Goal: Task Accomplishment & Management: Use online tool/utility

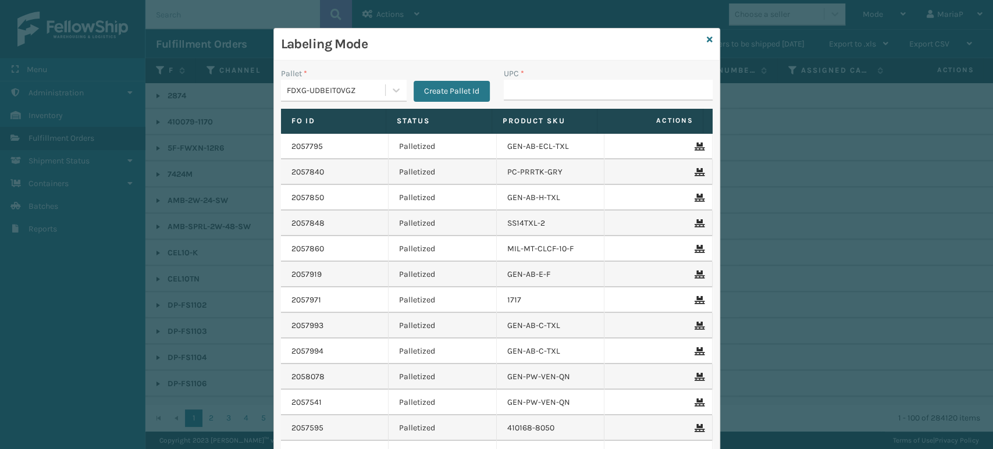
click at [523, 85] on input "UPC *" at bounding box center [608, 90] width 209 height 21
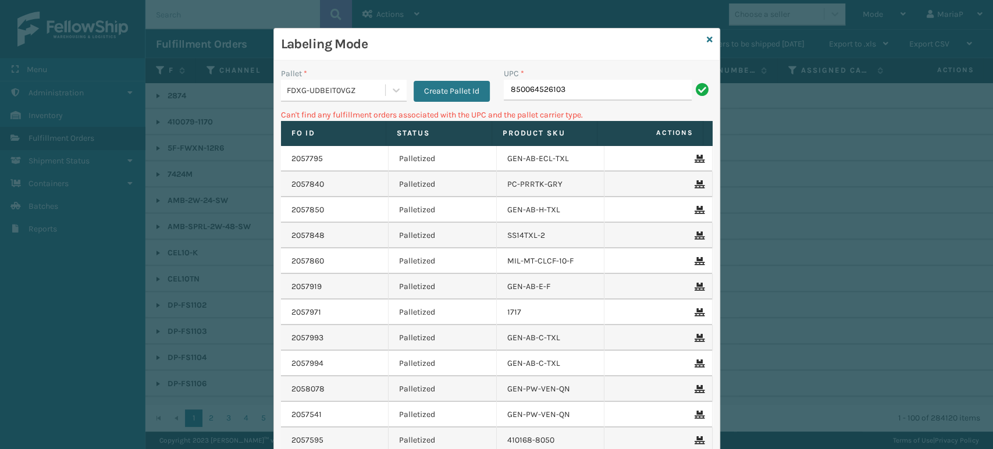
click at [340, 85] on div "FDXG-UDBEIT0VGZ" at bounding box center [336, 90] width 99 height 12
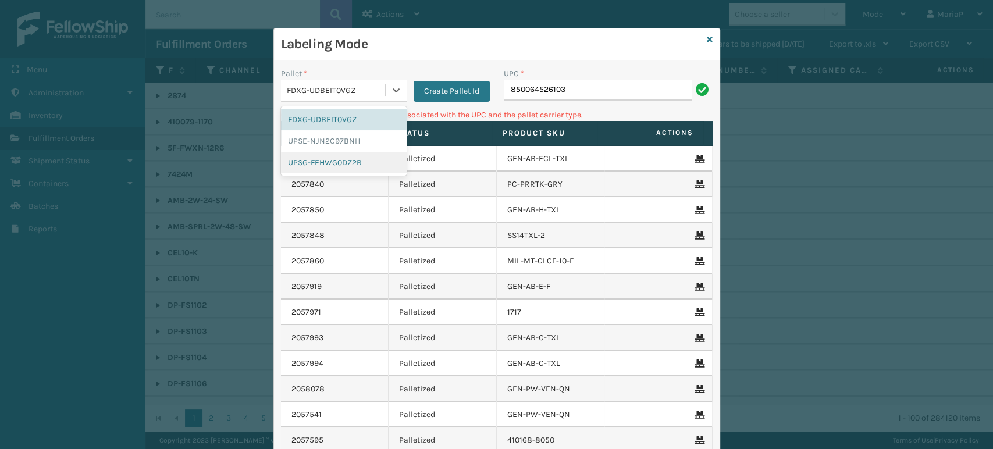
click at [354, 159] on div "UPSG-FEHWG0DZ2B" at bounding box center [344, 163] width 126 height 22
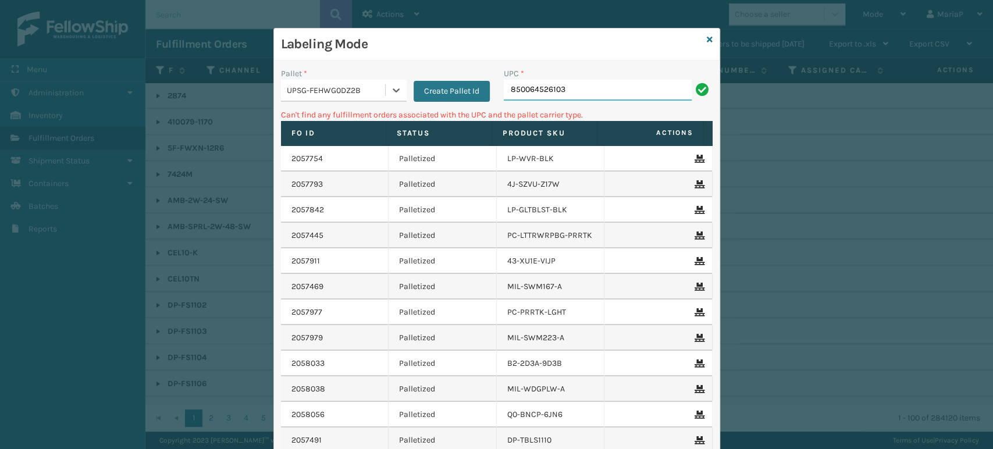
click at [561, 93] on input "850064526103" at bounding box center [598, 90] width 188 height 21
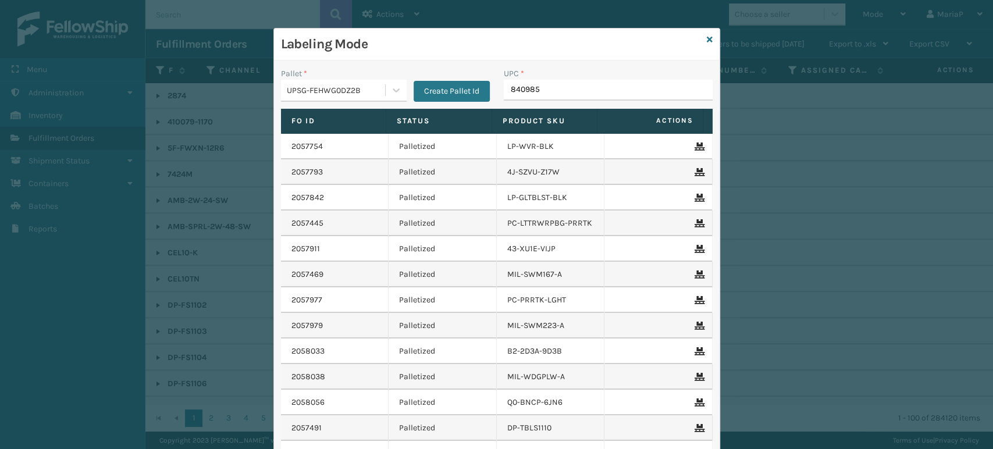
type input "8409851"
type input "840985"
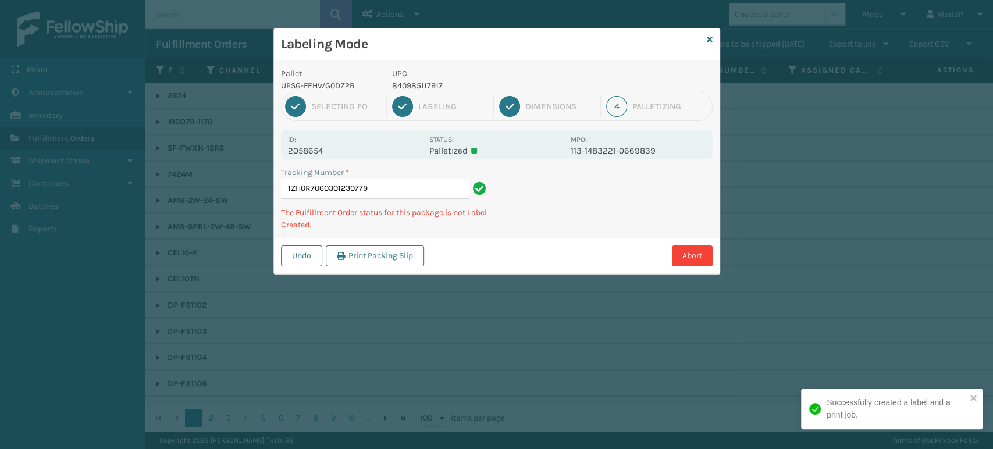
click at [399, 78] on p "UPC" at bounding box center [478, 73] width 172 height 12
click at [400, 83] on p "840985117917" at bounding box center [478, 86] width 172 height 12
copy p "840985117917"
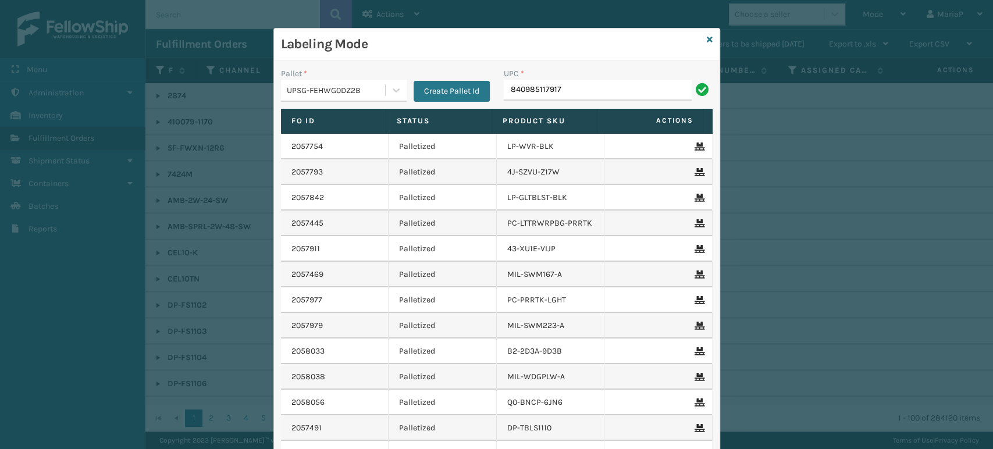
type input "840985117917"
type input "LP-STMRC-SLV"
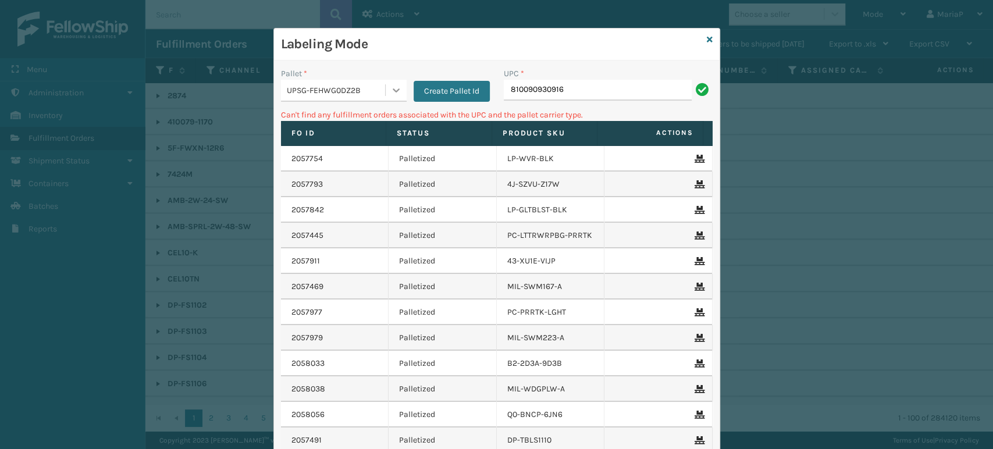
click at [393, 91] on icon at bounding box center [396, 90] width 12 height 12
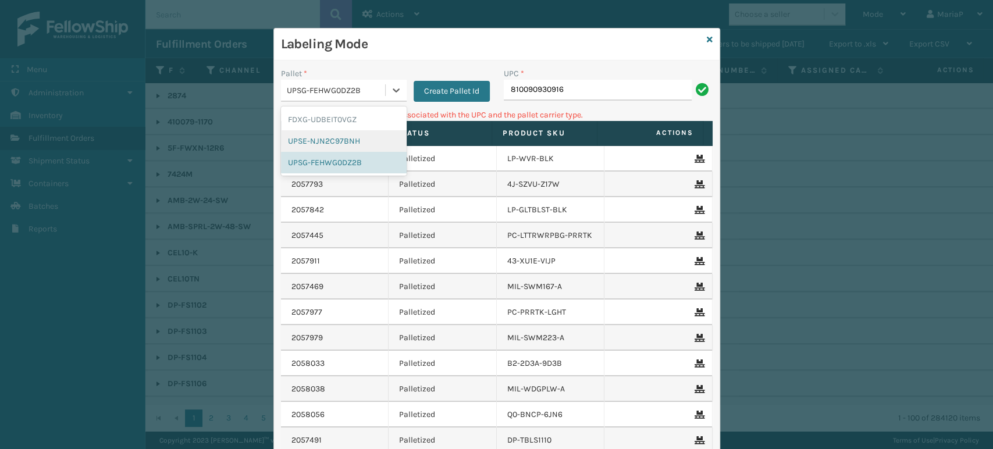
click at [329, 136] on div "UPSE-NJN2C97BNH" at bounding box center [344, 141] width 126 height 22
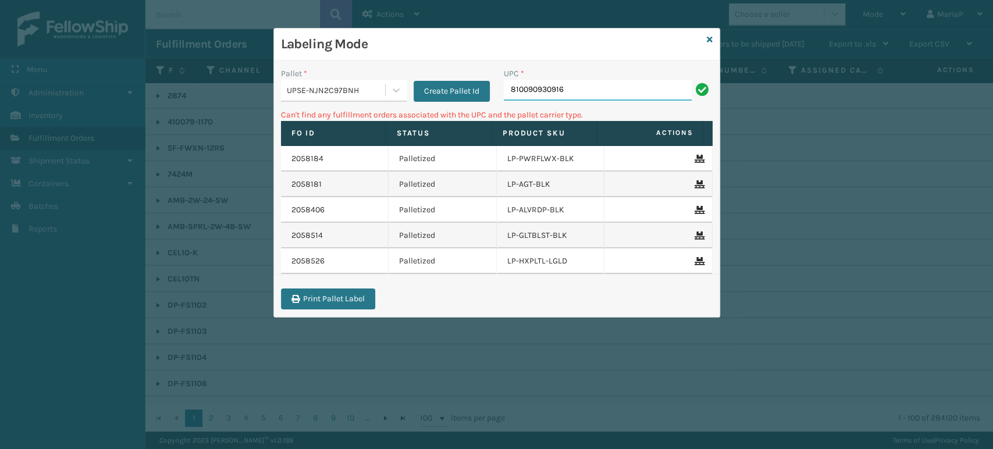
click at [590, 89] on input "810090930916" at bounding box center [598, 90] width 188 height 21
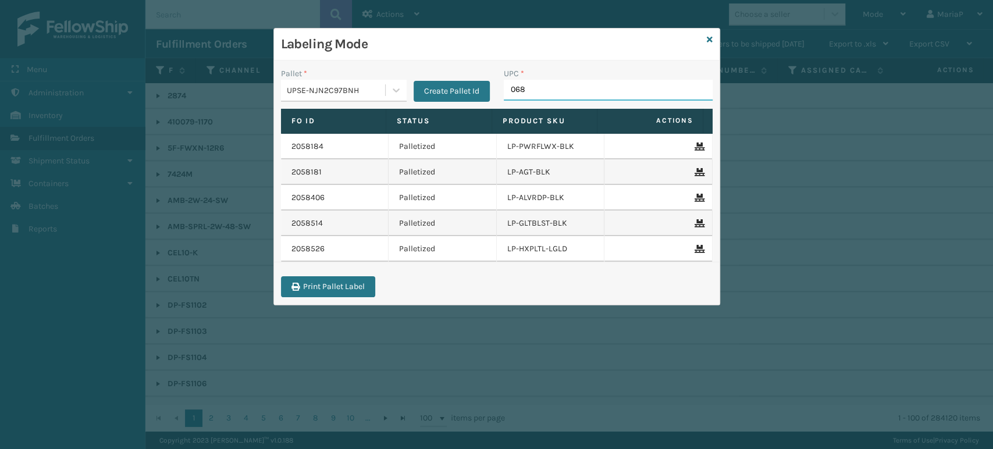
type input "0688"
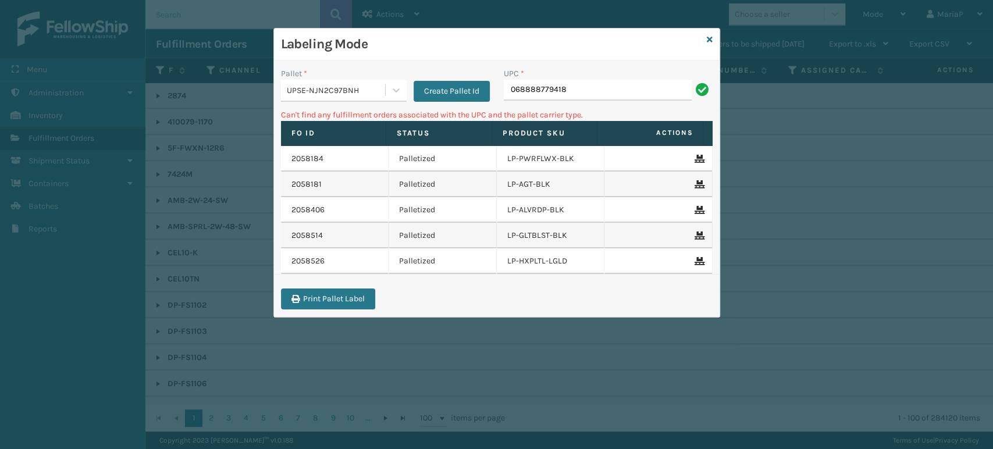
click at [337, 84] on div "UPSE-NJN2C97BNH" at bounding box center [336, 90] width 99 height 12
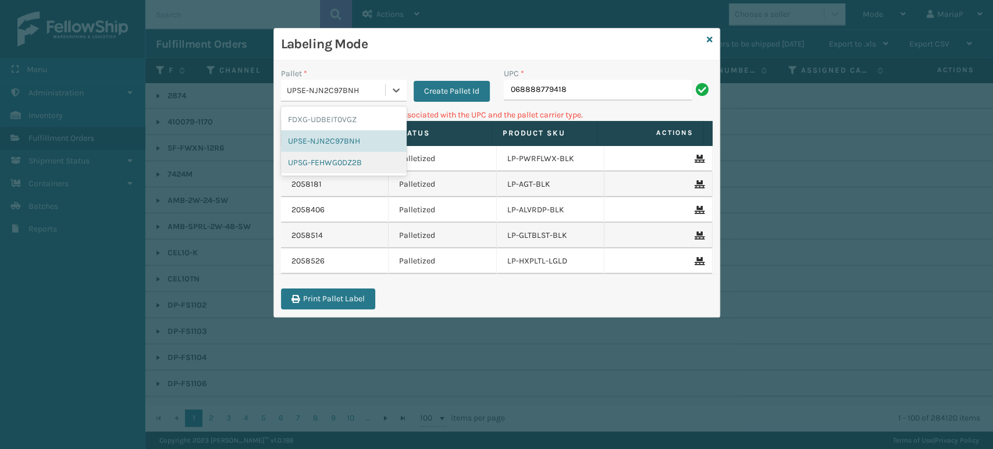
click at [352, 158] on div "UPSG-FEHWG0DZ2B" at bounding box center [344, 163] width 126 height 22
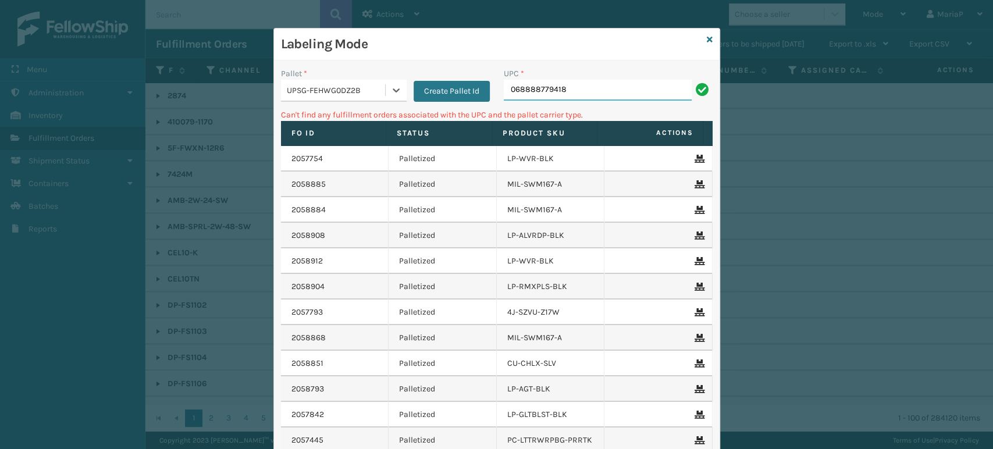
click at [564, 83] on input "068888779418" at bounding box center [598, 90] width 188 height 21
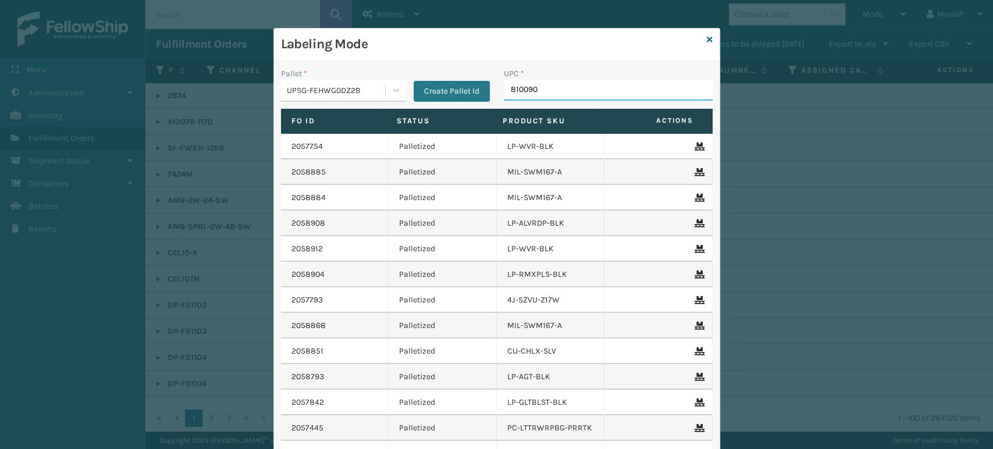
type input "8100909"
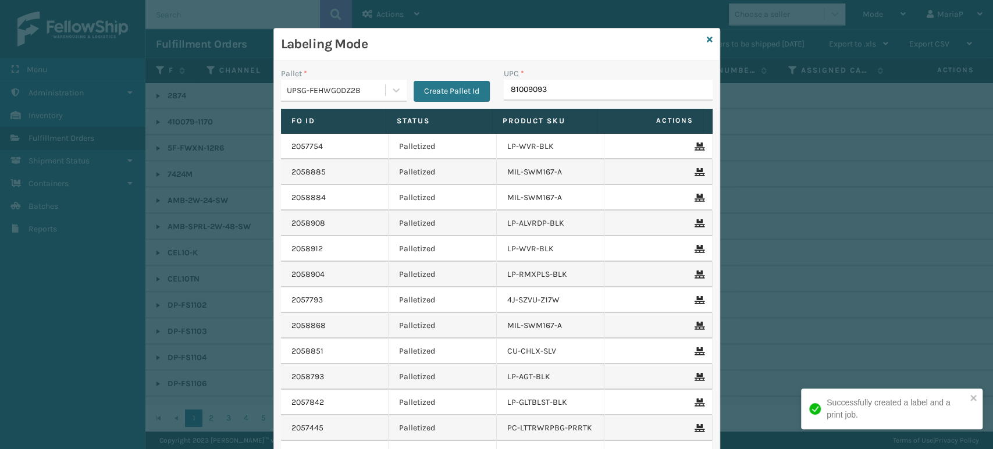
type input "810090930"
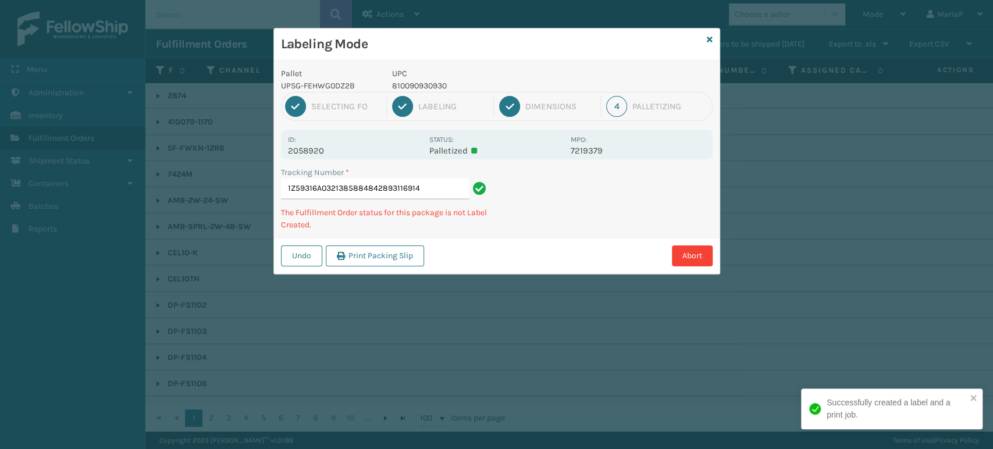
type input "1Z59316A0321385884842893116914"
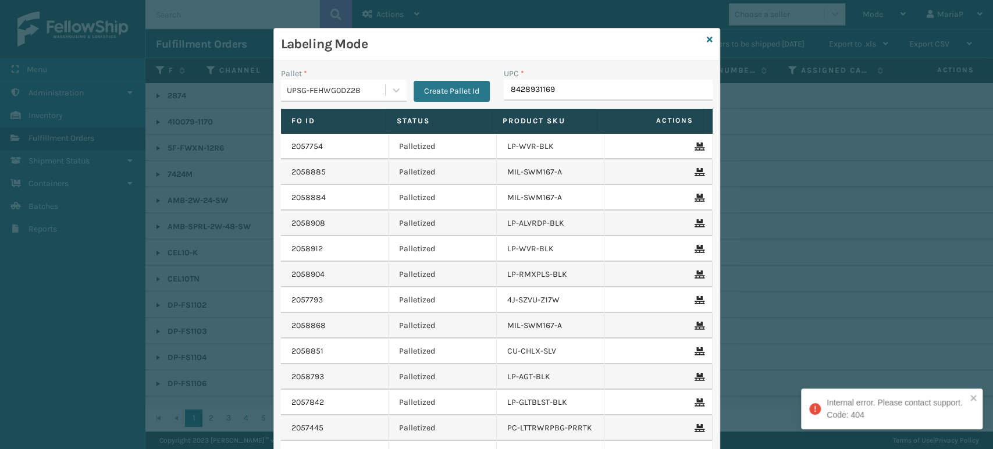
type input "84289311691"
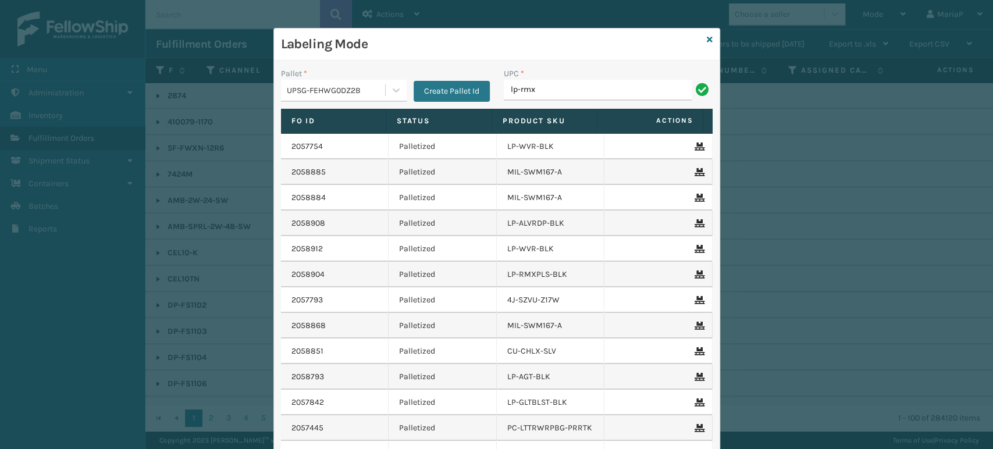
click at [612, 115] on span "Actions" at bounding box center [650, 120] width 99 height 19
click at [557, 76] on div "UPC *" at bounding box center [608, 73] width 209 height 12
click at [553, 87] on input "lp-rmx" at bounding box center [598, 90] width 188 height 21
type input "LP-RMXPLS-BLk"
click at [707, 36] on icon at bounding box center [710, 39] width 6 height 8
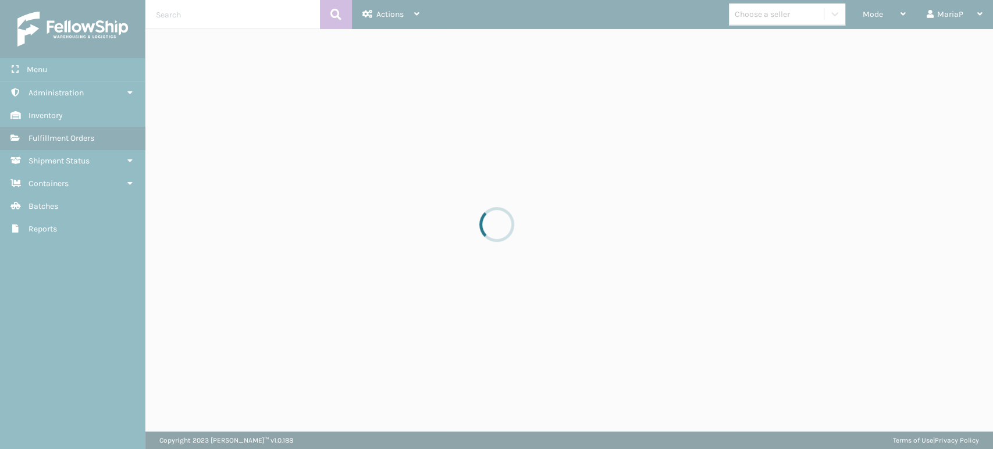
click at [777, 17] on div at bounding box center [496, 224] width 993 height 449
click at [776, 17] on div at bounding box center [496, 224] width 993 height 449
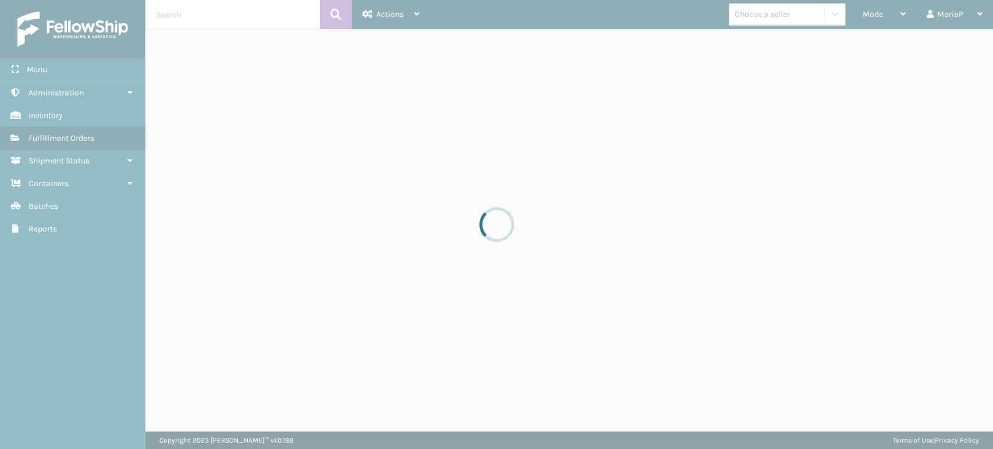
click at [776, 17] on div at bounding box center [496, 224] width 993 height 449
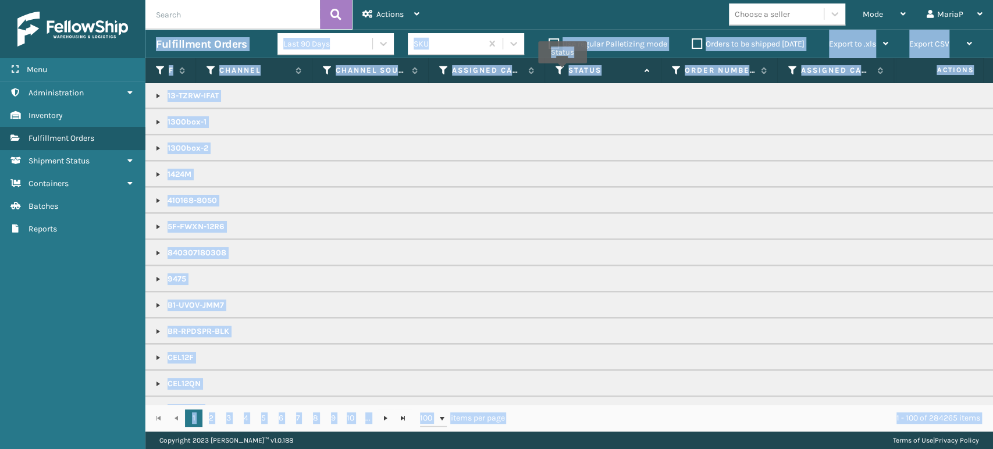
click at [562, 72] on icon at bounding box center [559, 70] width 9 height 10
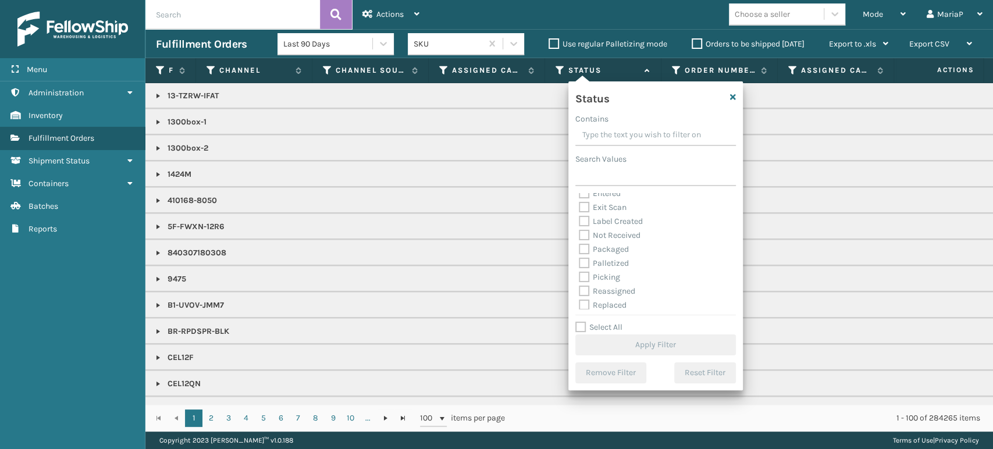
scroll to position [65, 0]
click at [582, 248] on label "Picking" at bounding box center [599, 246] width 41 height 10
click at [579, 247] on input "Picking" at bounding box center [579, 244] width 1 height 8
checkbox input "true"
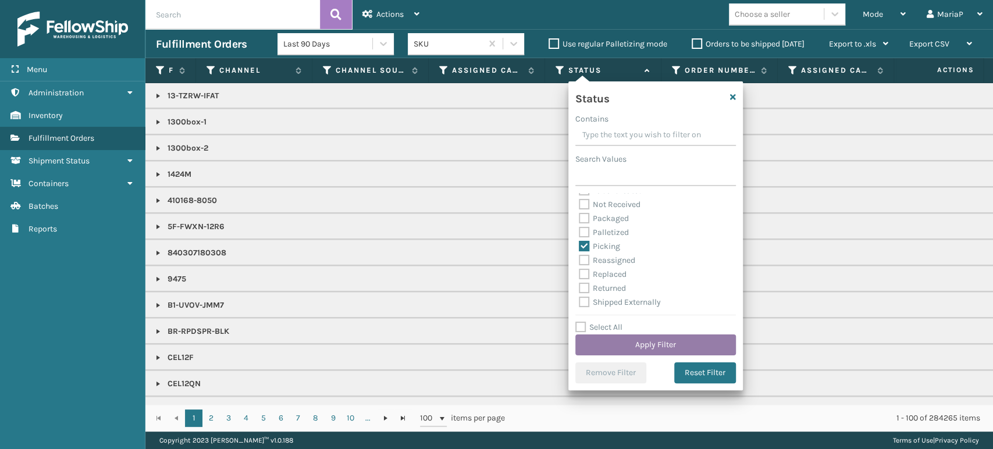
click at [693, 341] on button "Apply Filter" at bounding box center [655, 344] width 161 height 21
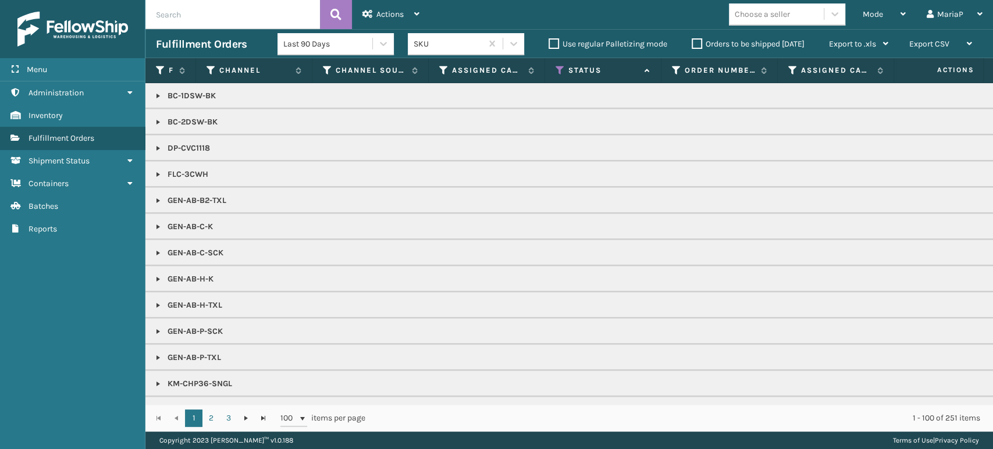
click at [750, 10] on div "Choose a seller" at bounding box center [762, 14] width 55 height 12
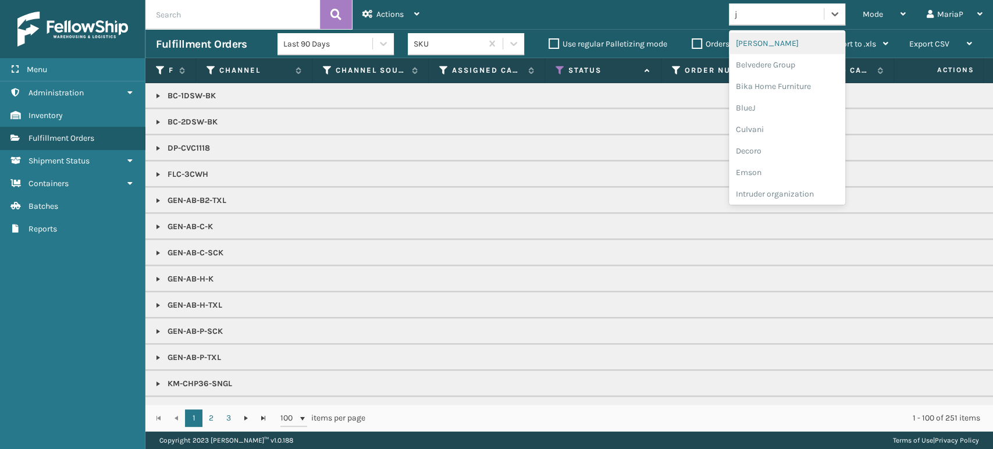
type input "jo"
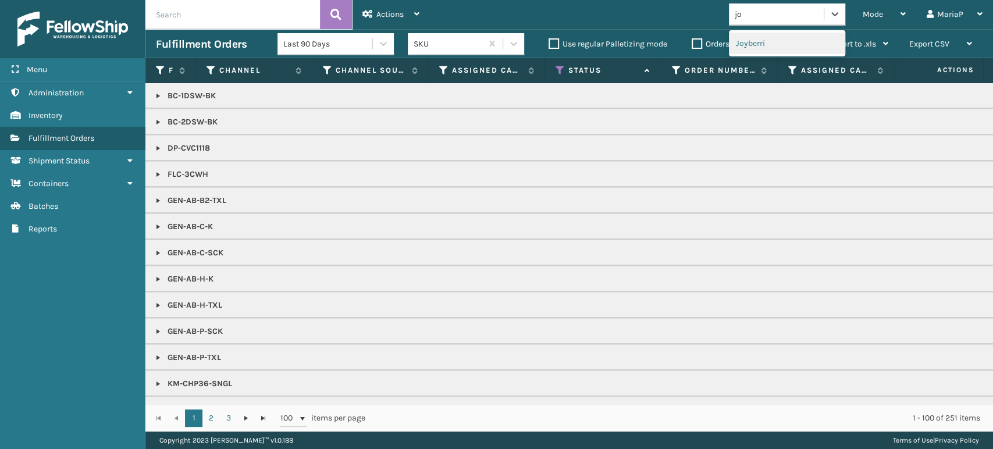
click at [766, 54] on div "Joyberri" at bounding box center [787, 43] width 116 height 26
click at [767, 50] on div "Joyberri" at bounding box center [787, 44] width 116 height 22
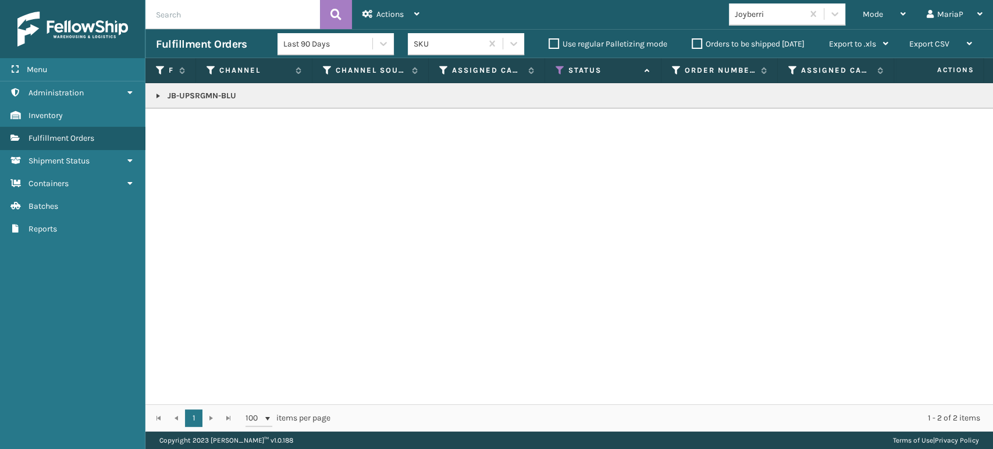
drag, startPoint x: 155, startPoint y: 95, endPoint x: 153, endPoint y: 102, distance: 7.2
click at [155, 94] on link at bounding box center [158, 95] width 9 height 9
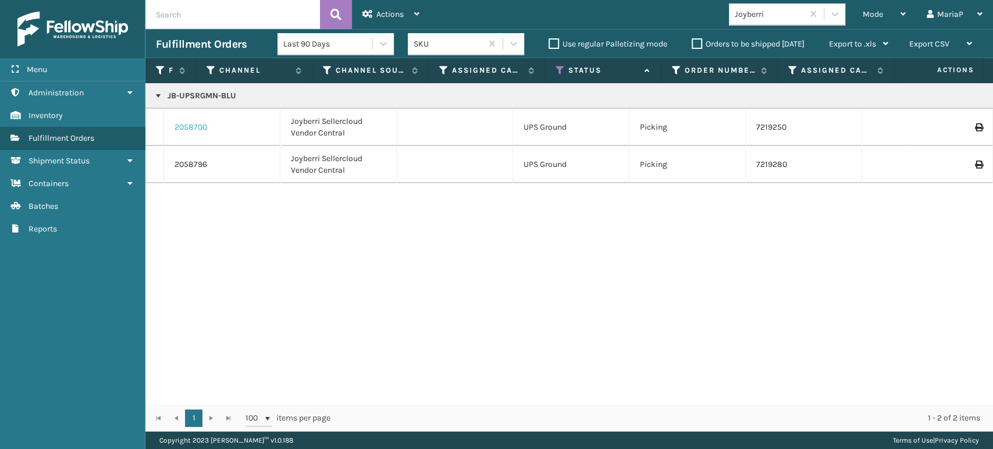
click at [176, 126] on link "2058700" at bounding box center [190, 128] width 33 height 12
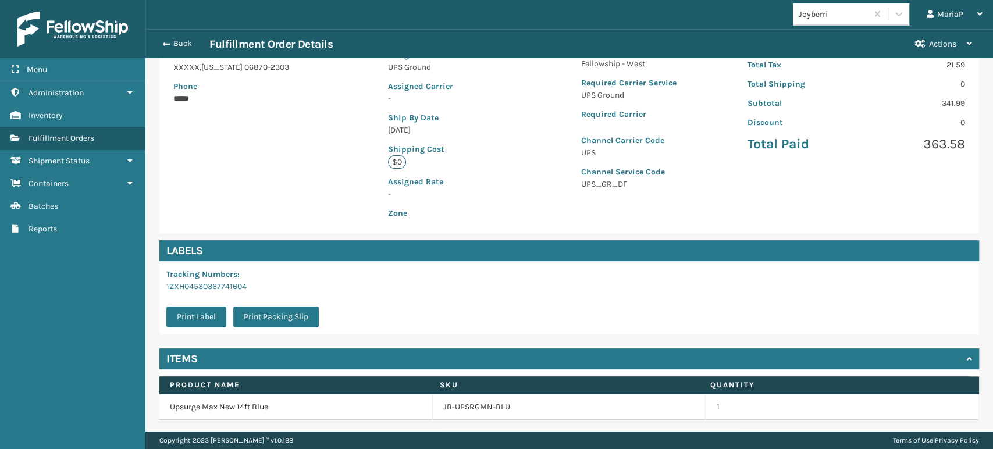
scroll to position [237, 0]
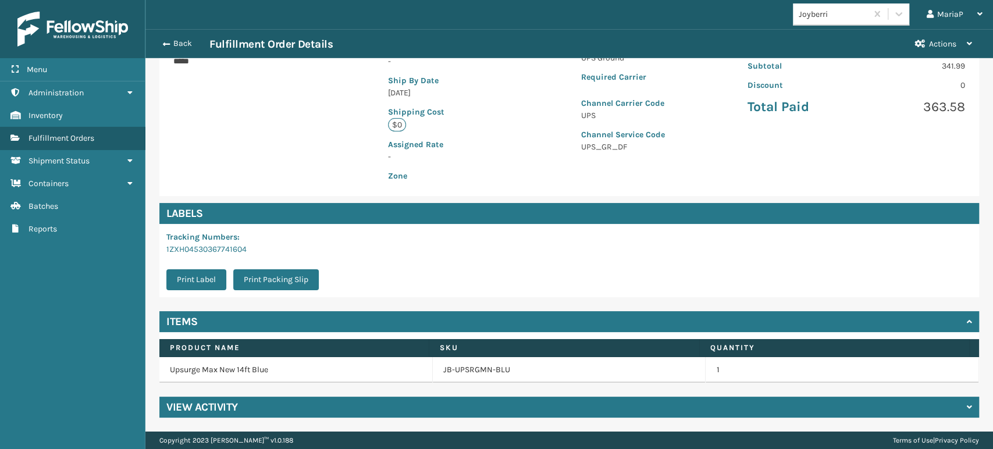
click at [488, 359] on td "JB-UPSRGMN-BLU" at bounding box center [569, 370] width 273 height 26
click at [465, 366] on link "JB-UPSRGMN-BLU" at bounding box center [476, 370] width 67 height 12
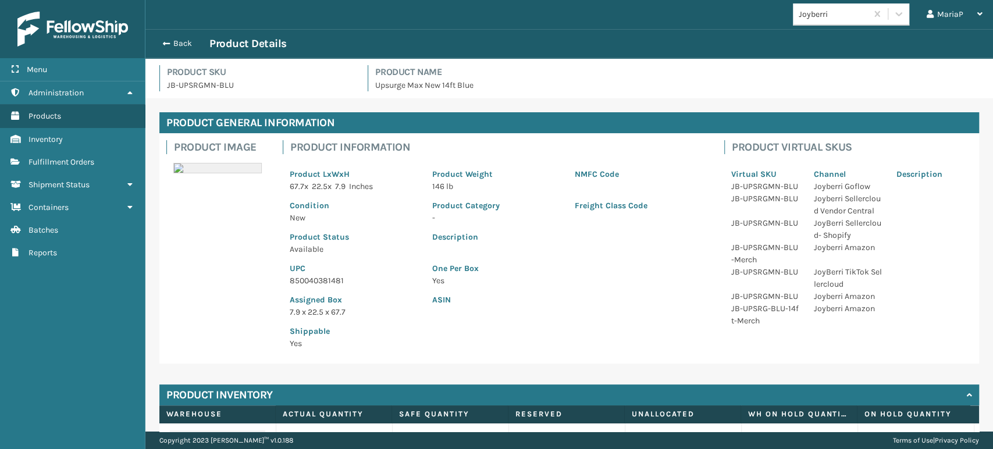
click at [315, 278] on p "850040381481" at bounding box center [354, 281] width 129 height 12
drag, startPoint x: 315, startPoint y: 279, endPoint x: 302, endPoint y: 275, distance: 13.4
click at [316, 278] on p "850040381481" at bounding box center [354, 281] width 129 height 12
copy p "850040381481"
click at [190, 37] on div "Back Product Details" at bounding box center [569, 44] width 826 height 14
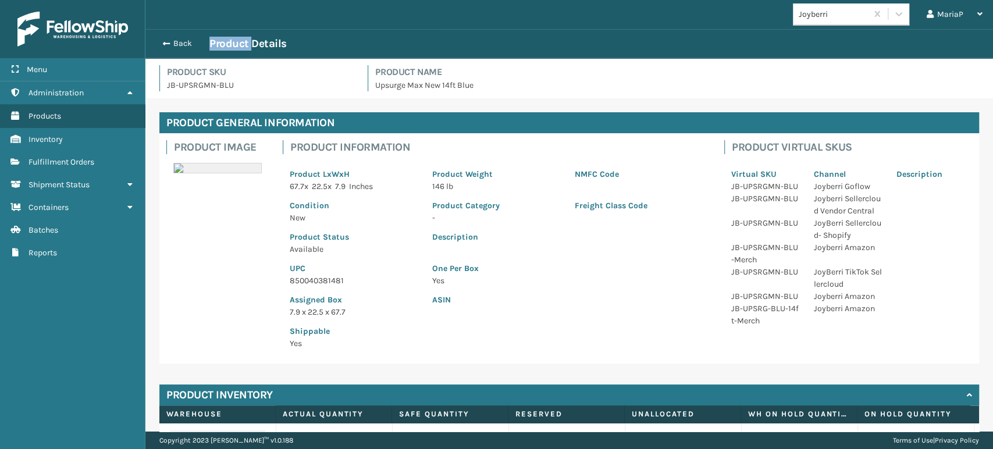
click at [190, 37] on div "Back Product Details" at bounding box center [569, 44] width 826 height 14
click at [187, 51] on div "Back Product Details" at bounding box center [568, 43] width 847 height 29
click at [186, 49] on div "Back Product Details" at bounding box center [569, 44] width 826 height 14
click at [184, 45] on button "Back" at bounding box center [183, 43] width 54 height 10
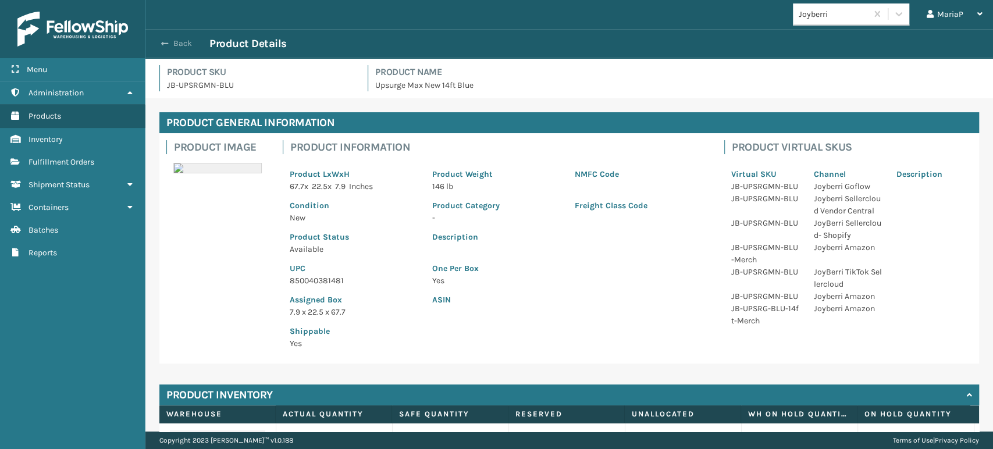
click at [184, 45] on button "Back" at bounding box center [183, 43] width 54 height 10
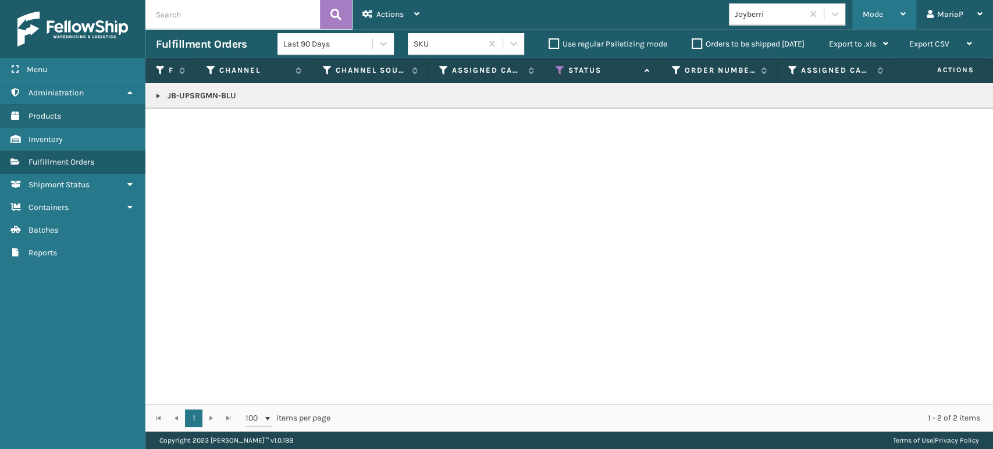
click at [868, 27] on div "Mode" at bounding box center [884, 14] width 43 height 29
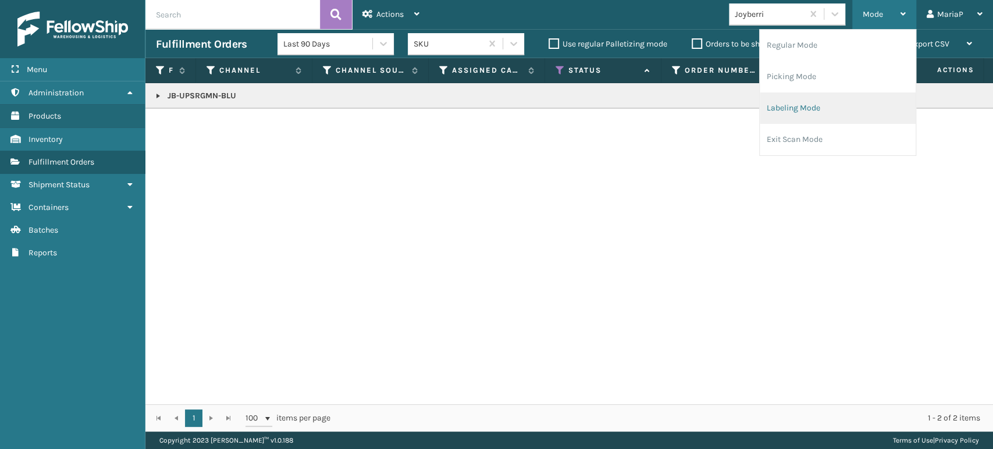
click at [829, 108] on li "Labeling Mode" at bounding box center [838, 107] width 156 height 31
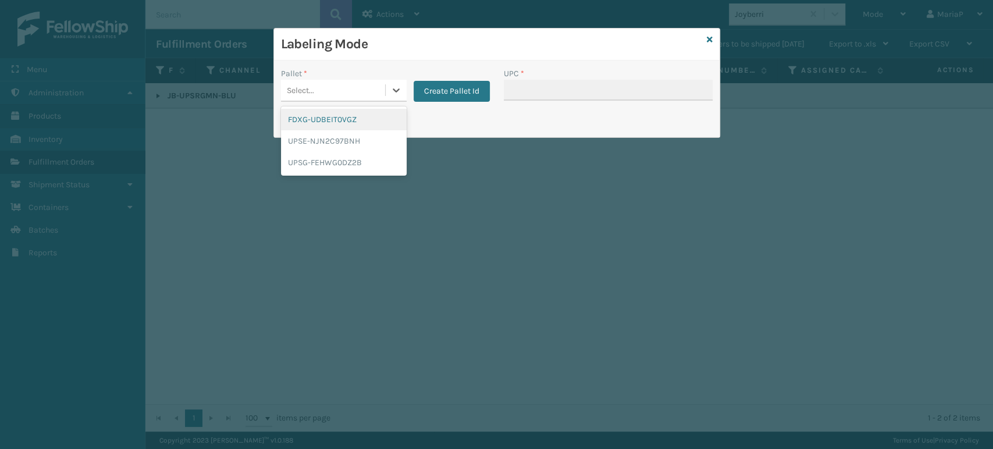
click at [359, 84] on div "Select..." at bounding box center [333, 90] width 104 height 19
click at [348, 168] on div "UPSG-FEHWG0DZ2B" at bounding box center [344, 163] width 126 height 22
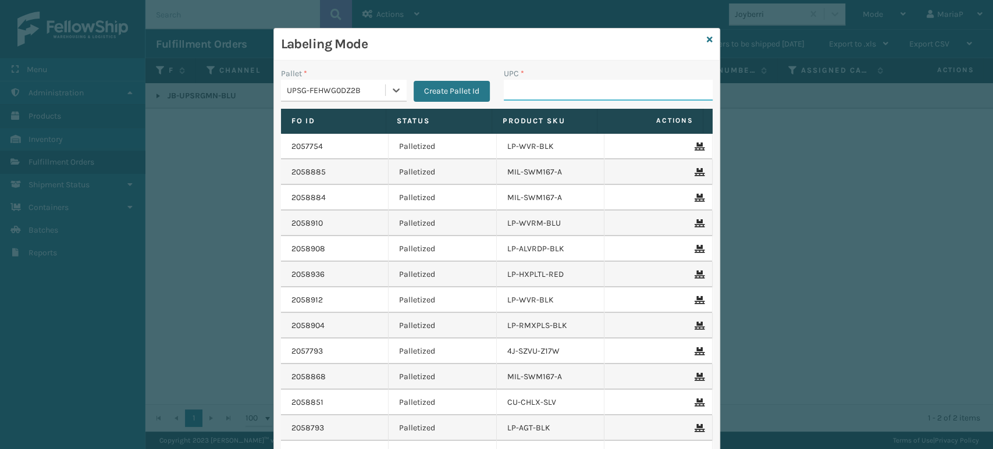
click at [536, 92] on input "UPC *" at bounding box center [608, 90] width 209 height 21
paste input "850040381481"
type input "850040381481"
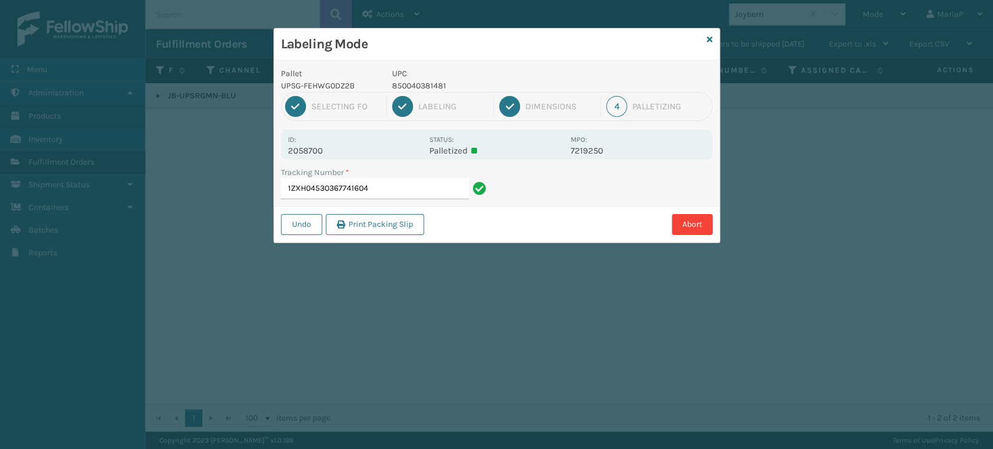
type input "1ZXH04530367741604850040381481"
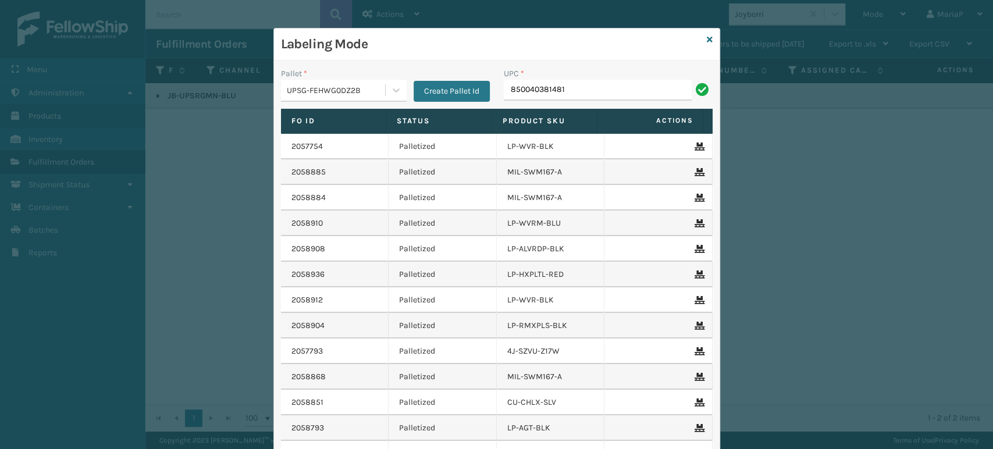
type input "850040381481"
type input "858100007630"
type input "853913008119"
type input "8581000"
type input "850012486381"
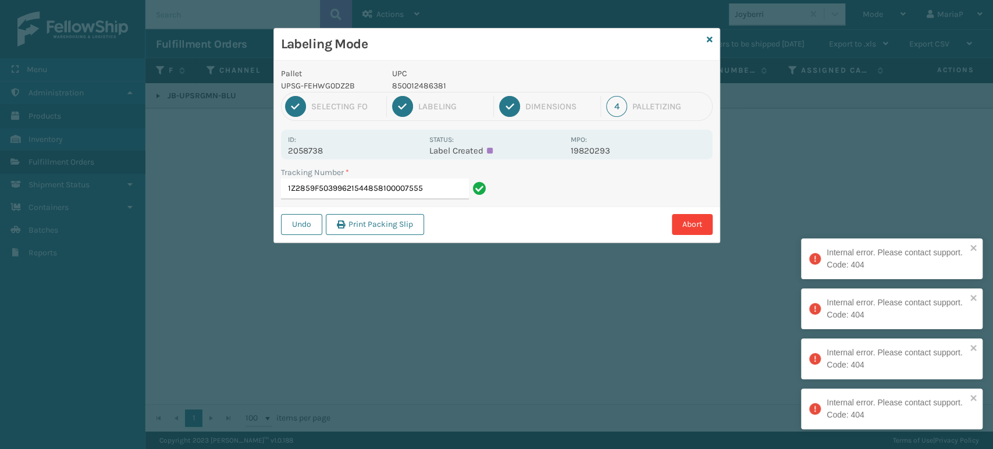
drag, startPoint x: 368, startPoint y: 194, endPoint x: 494, endPoint y: 208, distance: 127.6
click at [494, 208] on div "Pallet UPSG-FEHWG0DZ2B UPC 850012486381 1 Selecting FO 2 Labeling 3 Dimensions …" at bounding box center [497, 151] width 446 height 182
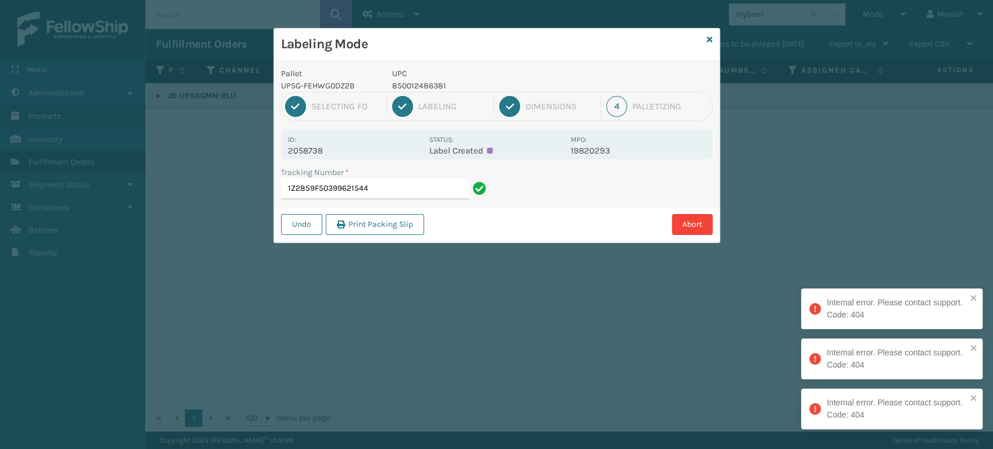
type input "1Z2859F50399621544"
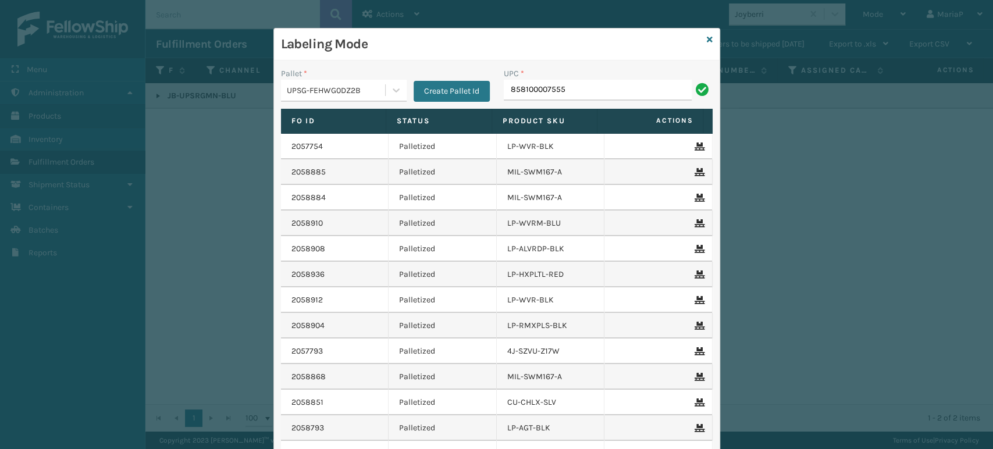
type input "858100007555"
type input "8500"
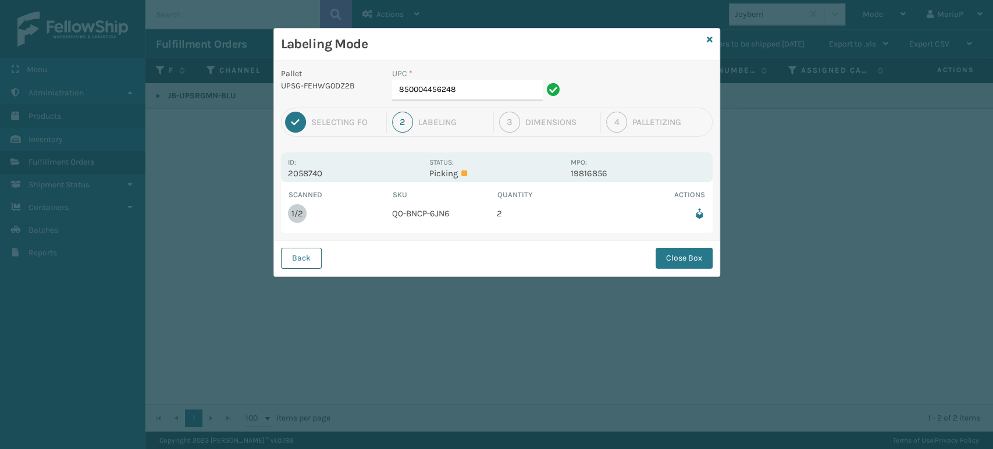
click at [306, 268] on button "Back" at bounding box center [301, 258] width 41 height 21
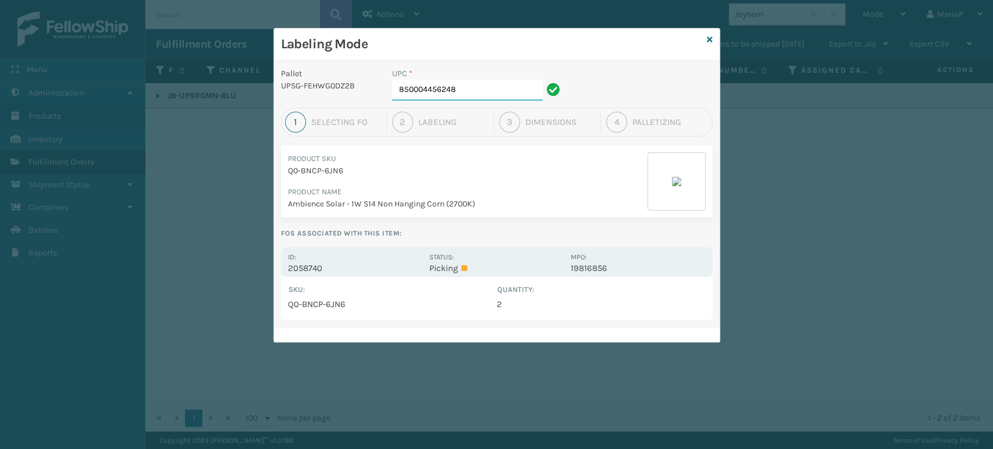
click at [461, 88] on input "850004456248" at bounding box center [467, 90] width 151 height 21
type input "8581000"
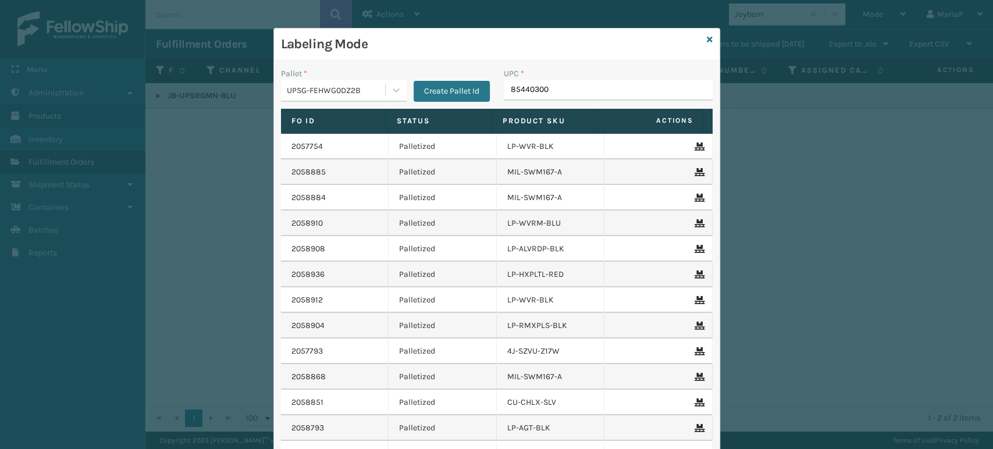
type input "854403007"
type input "850004456743"
type input "850012486770"
type input "85001248677"
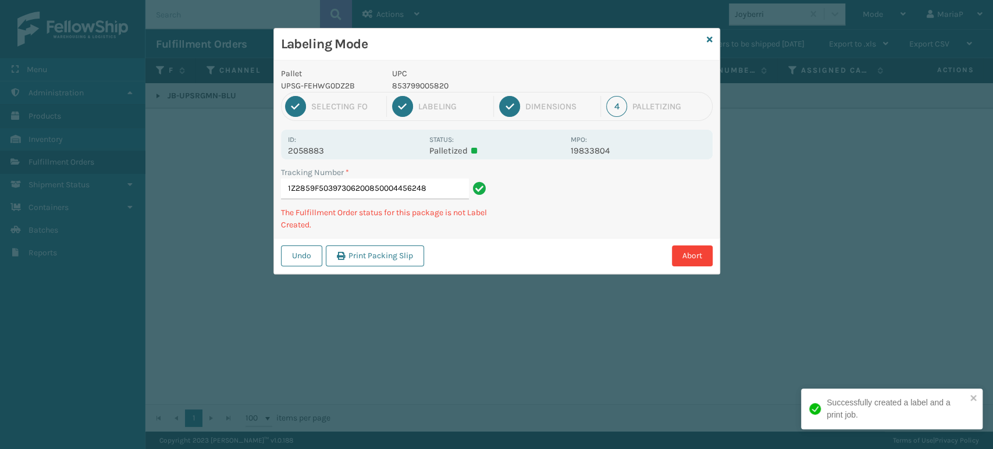
type input "1Z2859F50397306200850004456248"
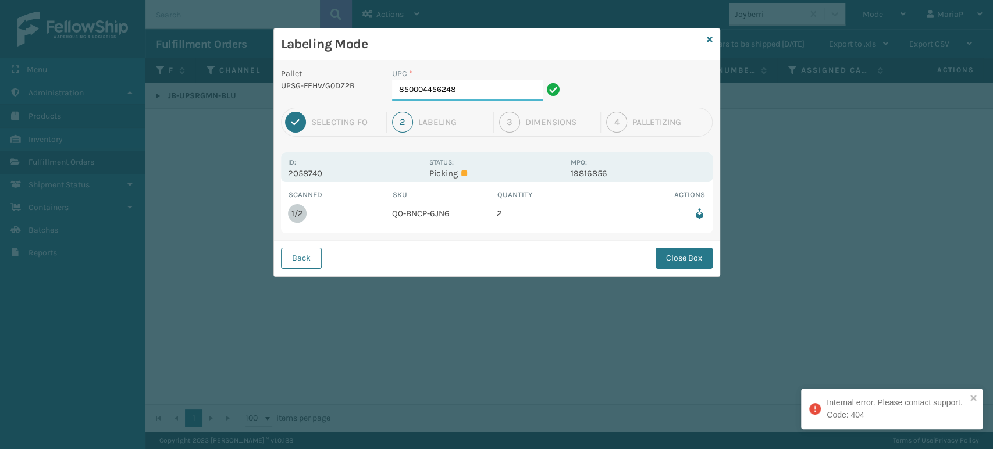
click at [464, 97] on input "850004456248" at bounding box center [467, 90] width 151 height 21
drag, startPoint x: 698, startPoint y: 259, endPoint x: 579, endPoint y: 240, distance: 120.8
click at [698, 258] on button "Close Box" at bounding box center [683, 258] width 57 height 21
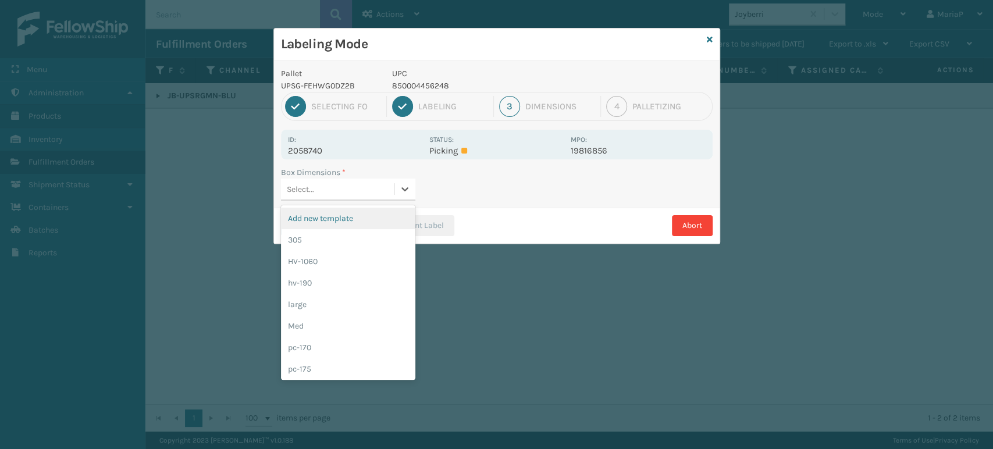
click at [393, 193] on div "Select..." at bounding box center [337, 189] width 113 height 19
type input "med"
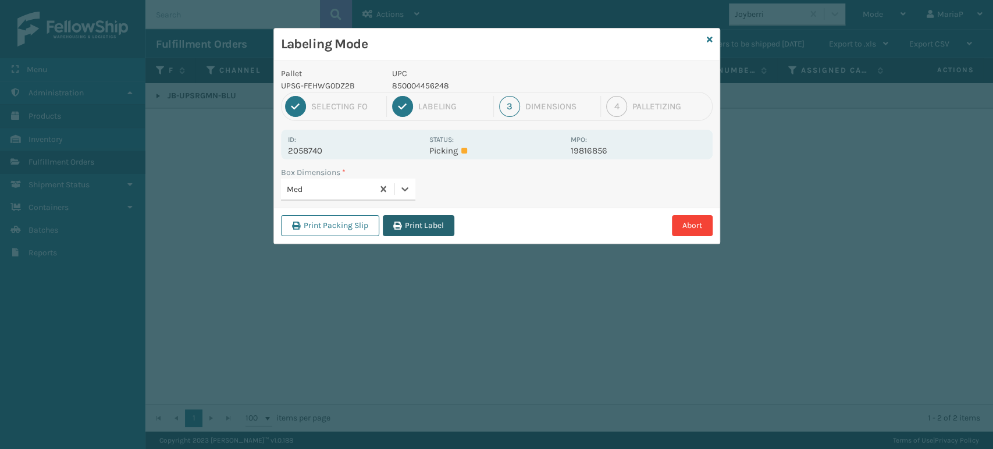
click at [427, 227] on button "Print Label" at bounding box center [419, 225] width 72 height 21
